Goal: Task Accomplishment & Management: Manage account settings

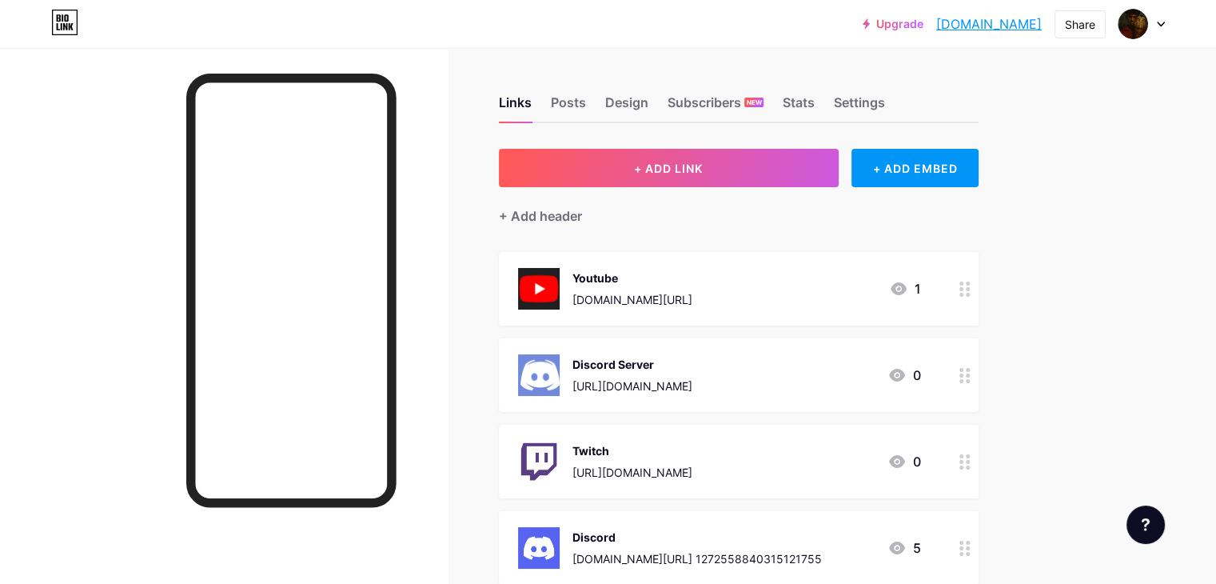
scroll to position [53, 0]
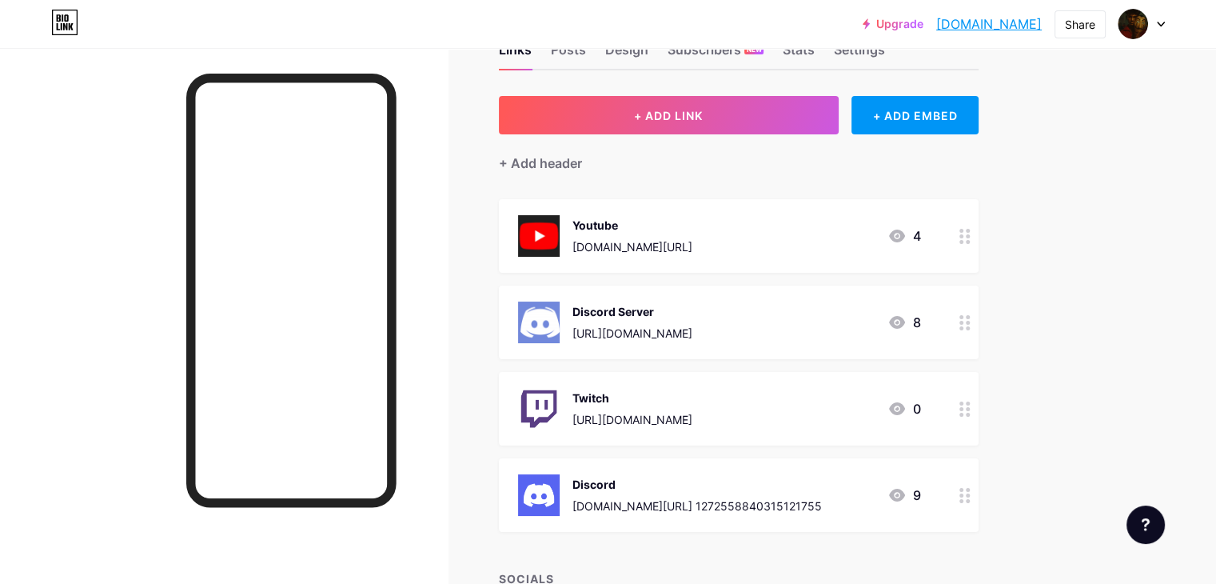
click at [921, 317] on div "Discord Server [URL][DOMAIN_NAME] 8" at bounding box center [719, 322] width 403 height 42
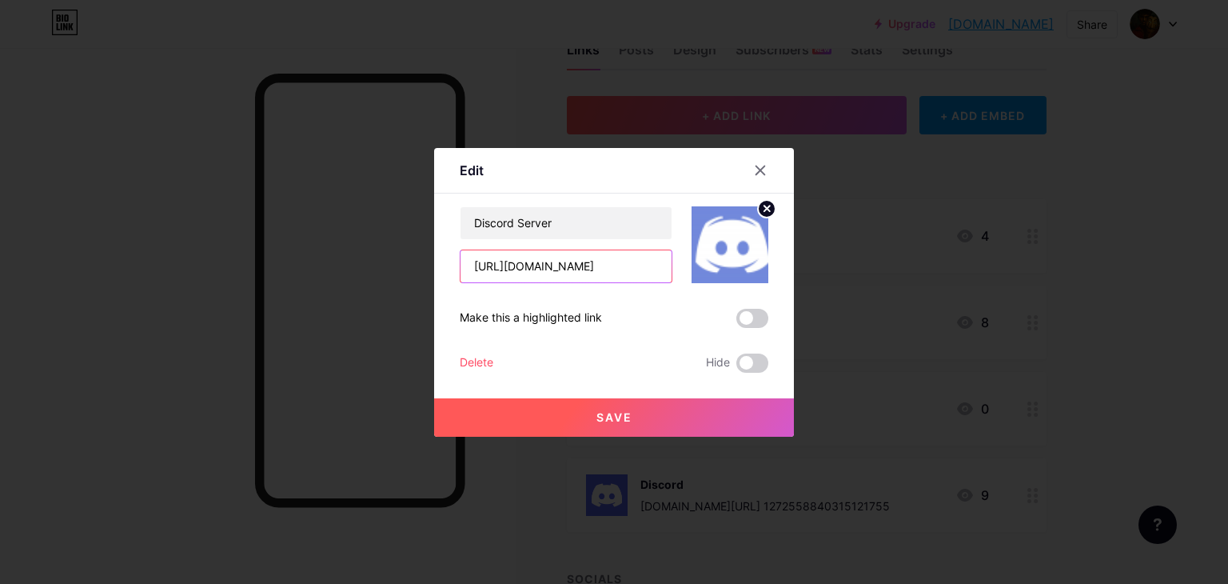
click at [652, 257] on input "[URL][DOMAIN_NAME]" at bounding box center [566, 266] width 211 height 32
paste input "[URL][DOMAIN_NAME]"
type input "[URL][DOMAIN_NAME]"
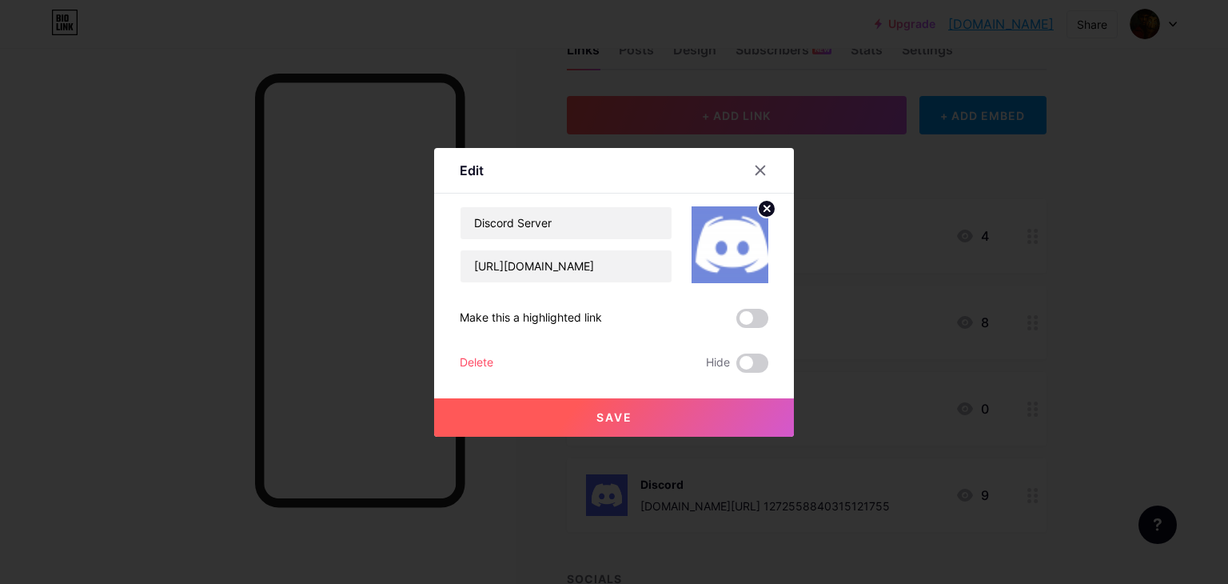
click at [617, 406] on button "Save" at bounding box center [614, 417] width 360 height 38
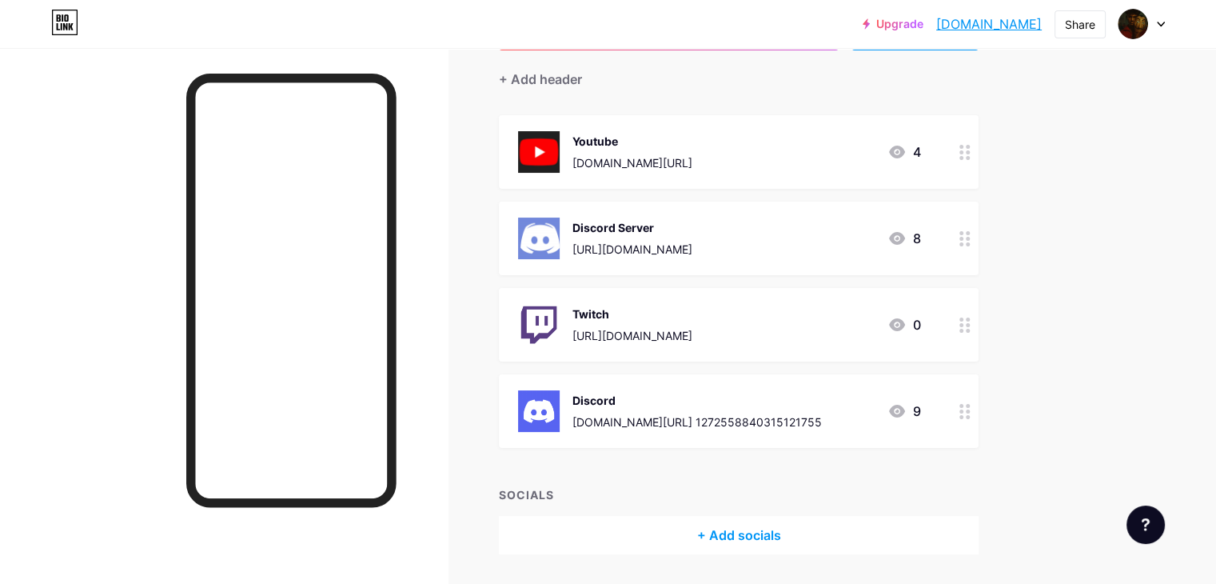
scroll to position [186, 0]
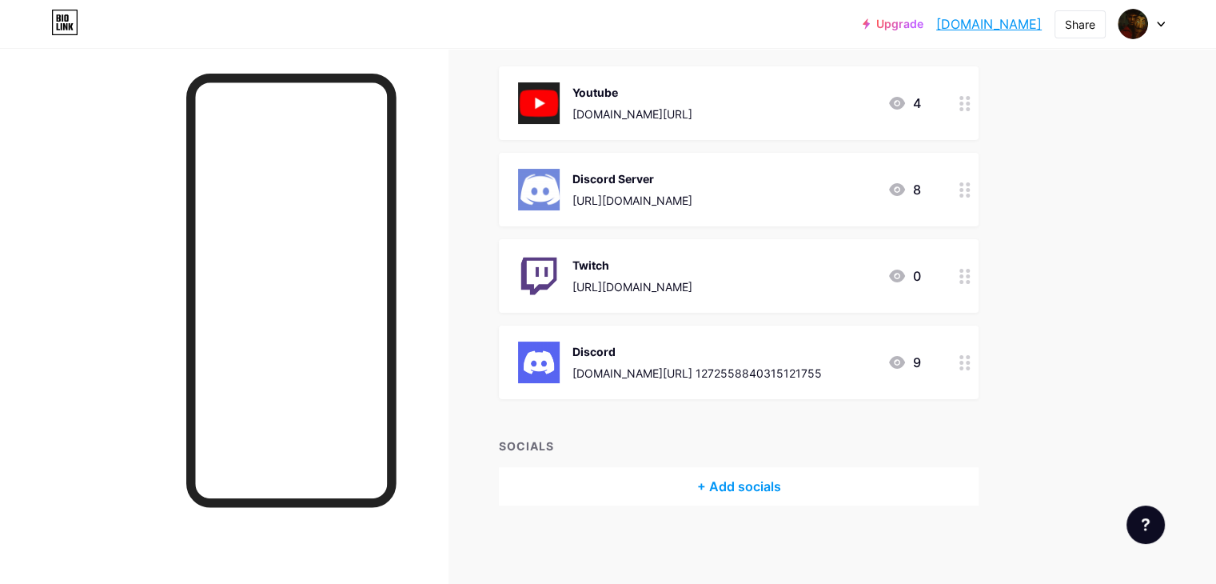
click at [822, 374] on div "[DOMAIN_NAME][URL] 1272558840315121755" at bounding box center [697, 373] width 249 height 17
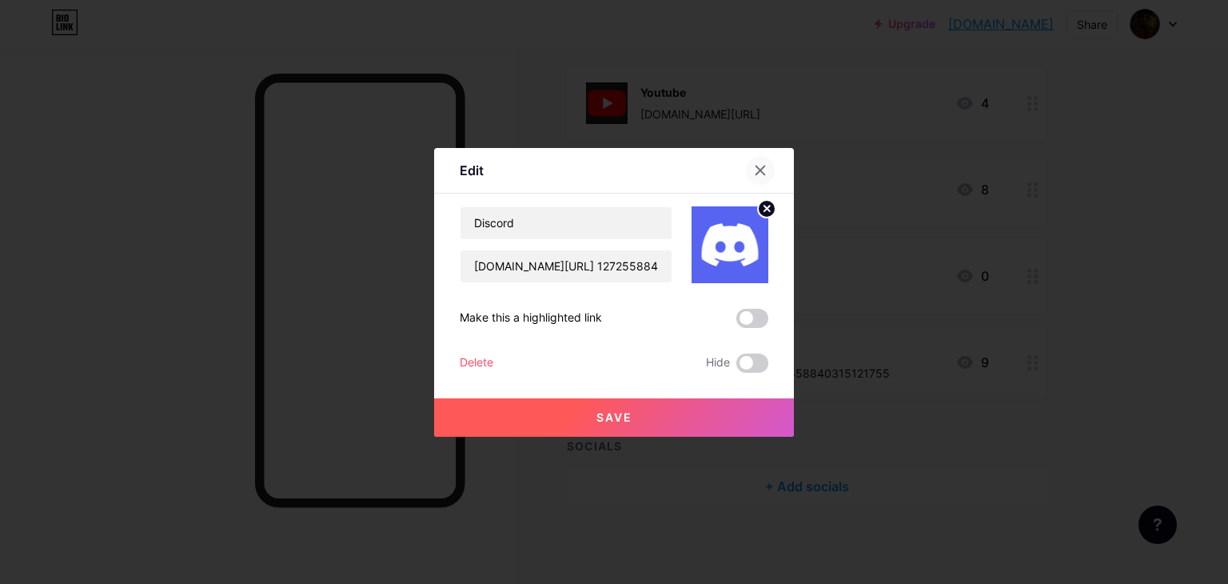
click at [746, 173] on div at bounding box center [760, 170] width 29 height 29
